Goal: Check status

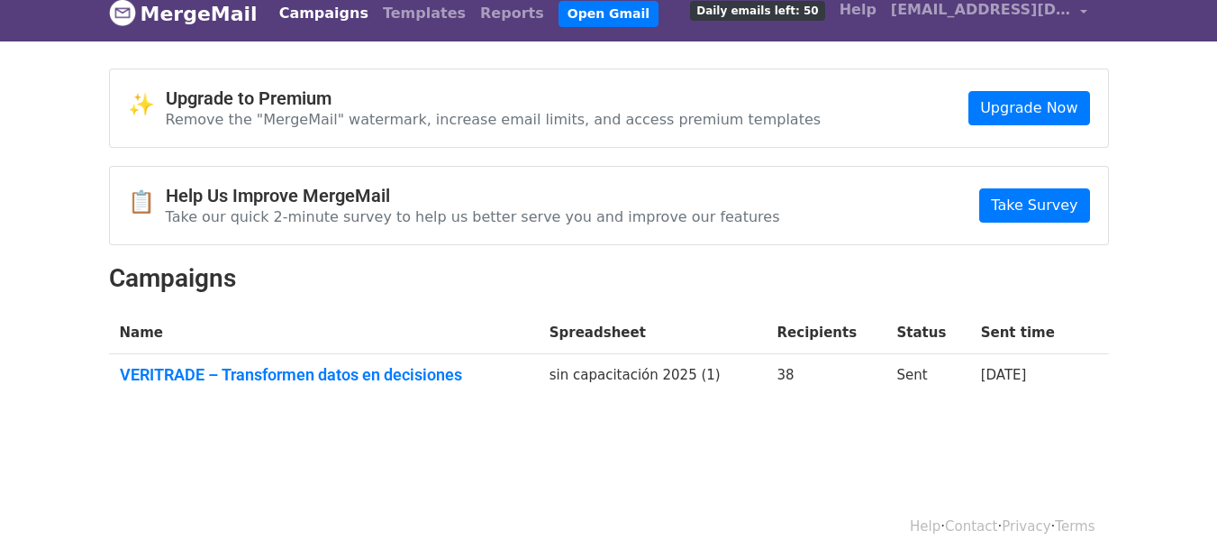
scroll to position [38, 0]
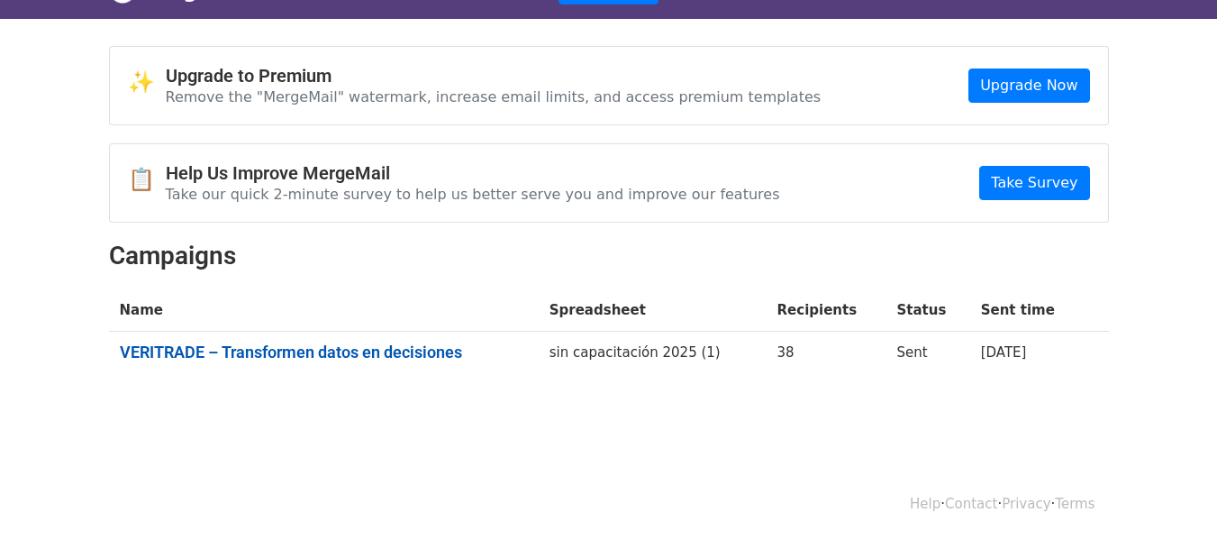
click at [314, 350] on link "VERITRADE – Transformen datos en decisiones" at bounding box center [324, 352] width 408 height 20
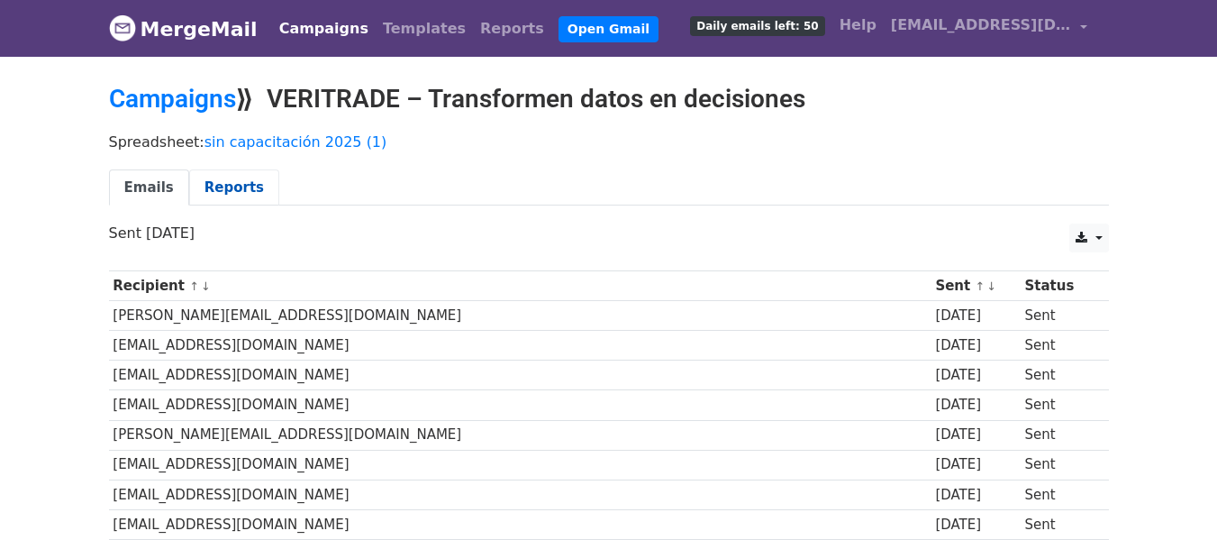
click at [227, 195] on link "Reports" at bounding box center [234, 187] width 90 height 37
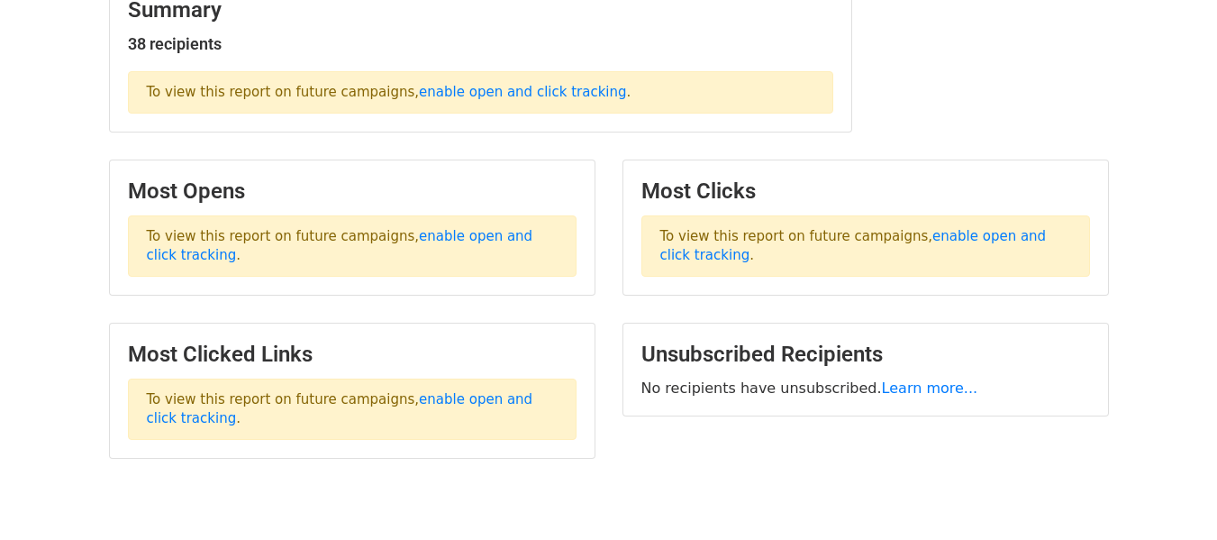
scroll to position [157, 0]
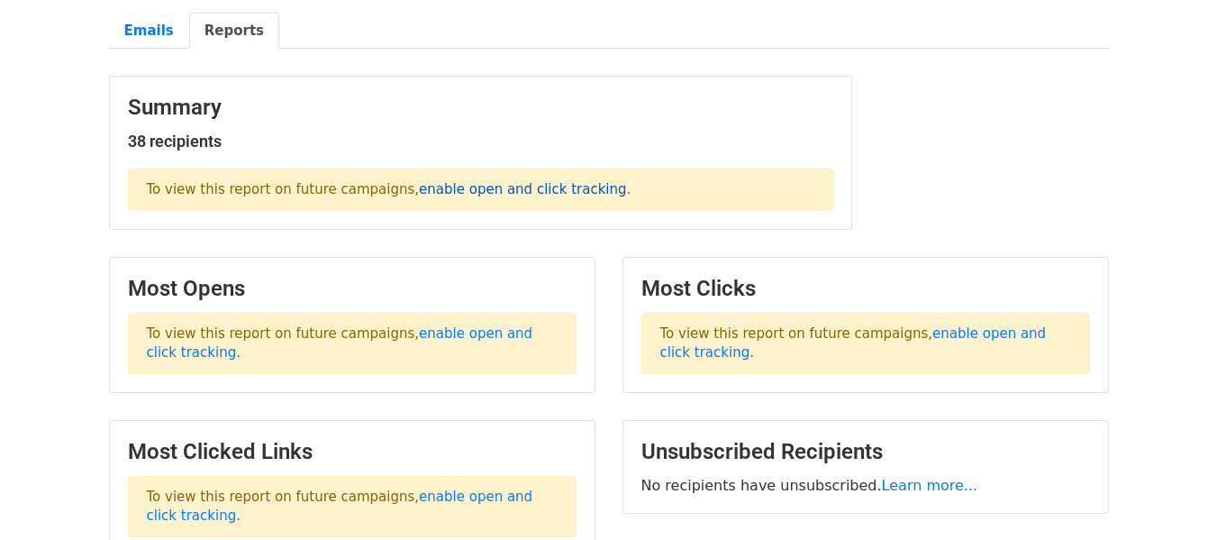
click at [441, 189] on link "enable open and click tracking" at bounding box center [522, 189] width 207 height 16
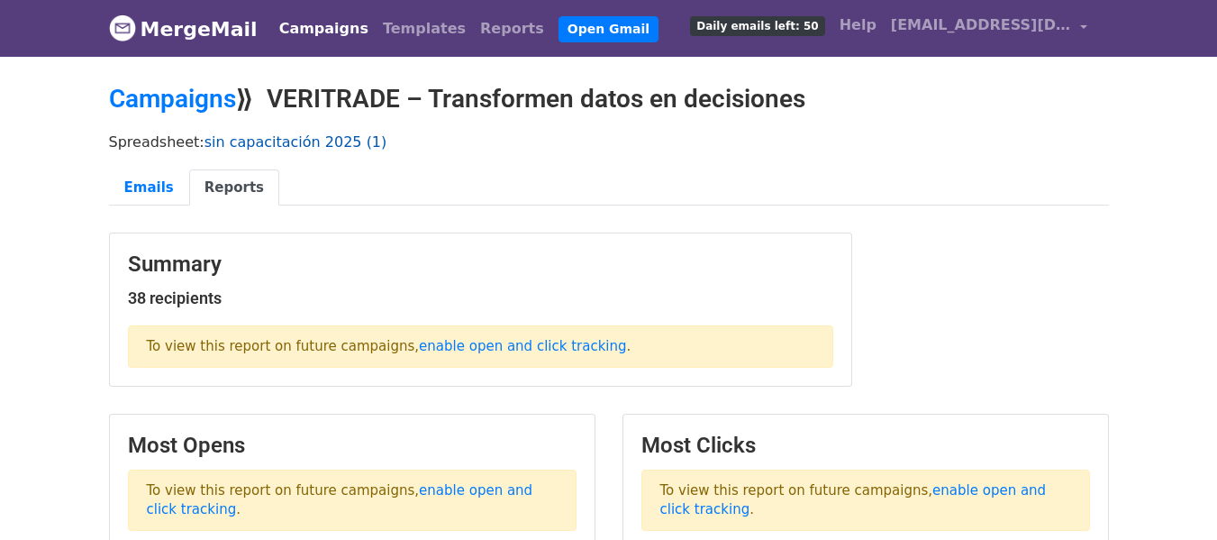
click at [264, 141] on link "sin capacitación 2025 (1)" at bounding box center [296, 141] width 183 height 17
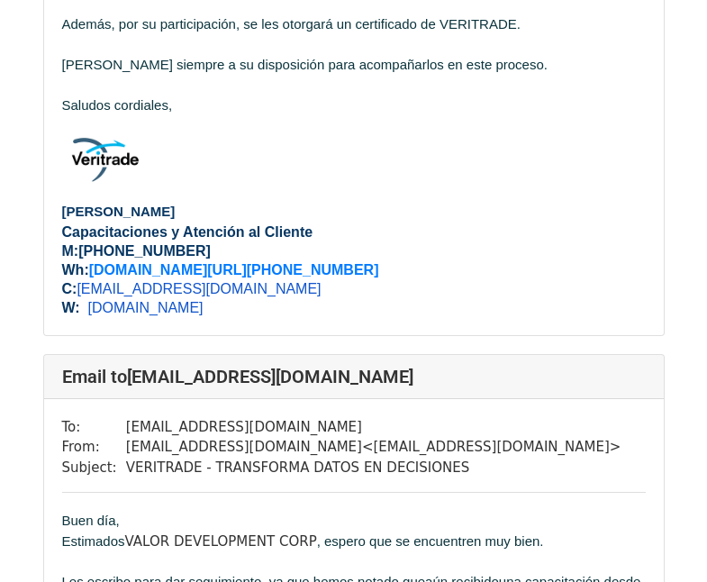
scroll to position [13518, 0]
